Goal: Use online tool/utility: Utilize a website feature to perform a specific function

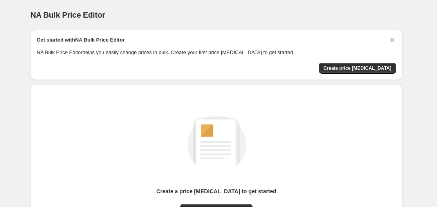
scroll to position [86, 0]
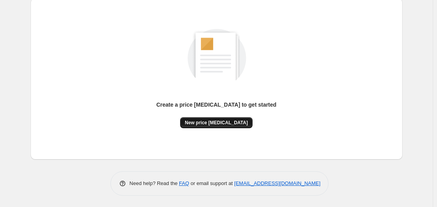
click at [225, 124] on span "New price [MEDICAL_DATA]" at bounding box center [216, 122] width 63 height 6
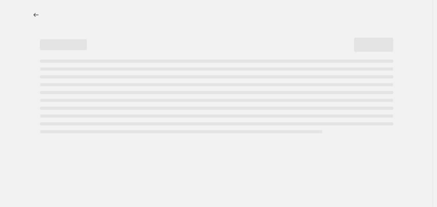
select select "percentage"
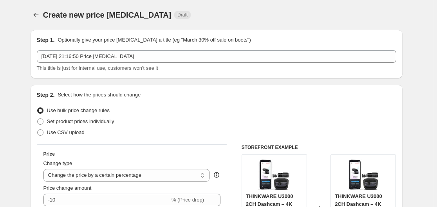
scroll to position [156, 0]
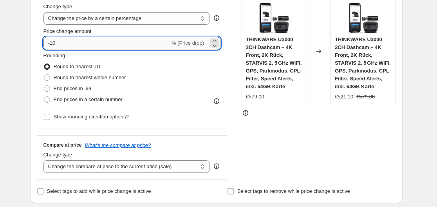
drag, startPoint x: 52, startPoint y: 43, endPoint x: 75, endPoint y: 42, distance: 23.1
click at [75, 42] on input "-10" at bounding box center [106, 43] width 126 height 13
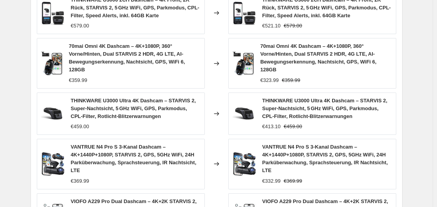
scroll to position [635, 0]
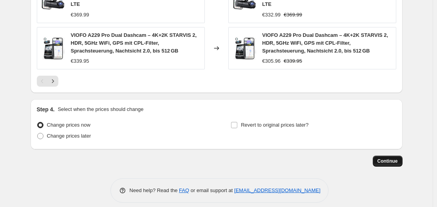
type input "-30"
click at [392, 158] on span "Continue" at bounding box center [387, 161] width 20 height 6
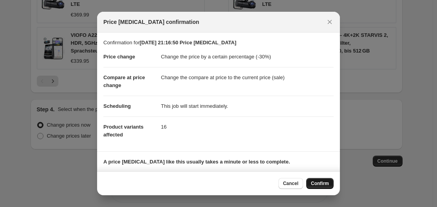
click at [320, 182] on span "Confirm" at bounding box center [320, 183] width 18 height 6
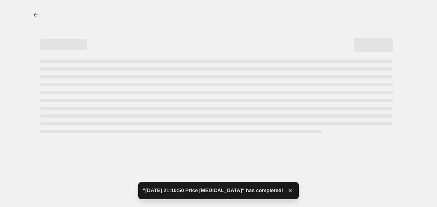
select select "percentage"
